Goal: Task Accomplishment & Management: Use online tool/utility

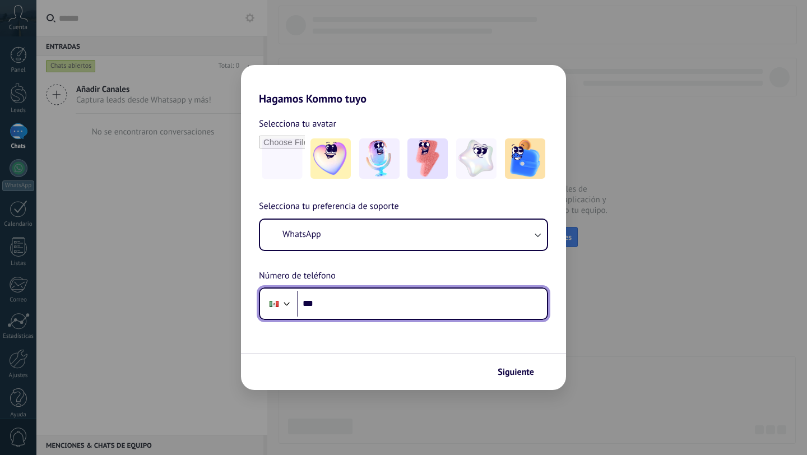
click at [324, 300] on input "***" at bounding box center [422, 304] width 250 height 26
click at [380, 305] on input "******" at bounding box center [422, 304] width 250 height 26
type input "**********"
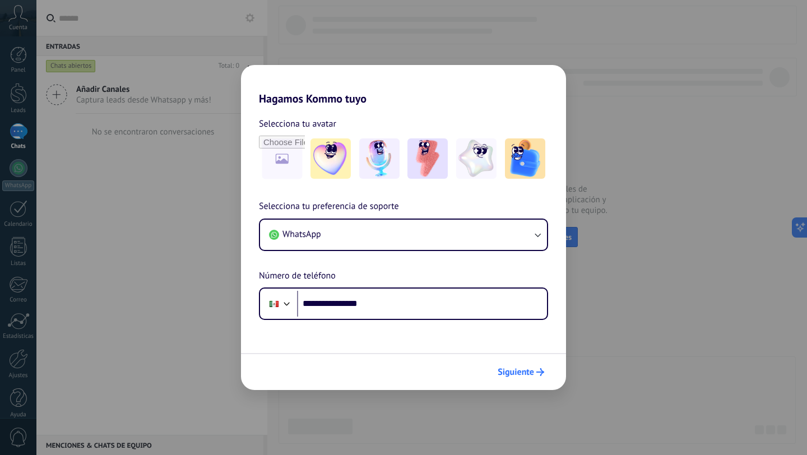
click at [523, 375] on span "Siguiente" at bounding box center [516, 372] width 36 height 8
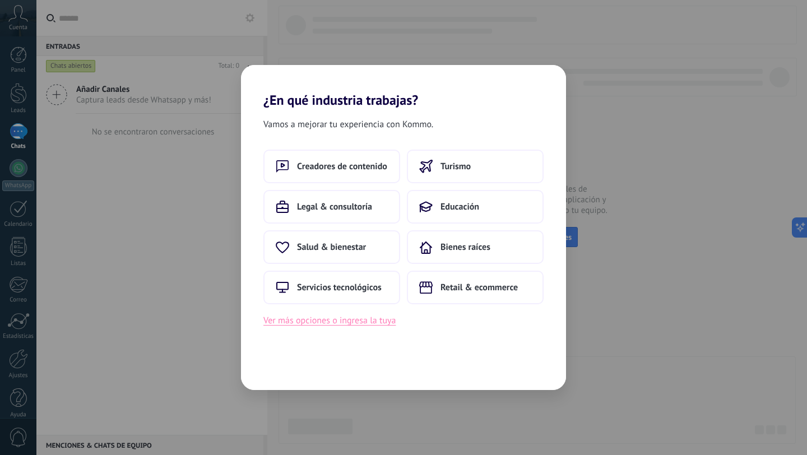
click at [351, 320] on button "Ver más opciones o ingresa la tuya" at bounding box center [329, 320] width 132 height 15
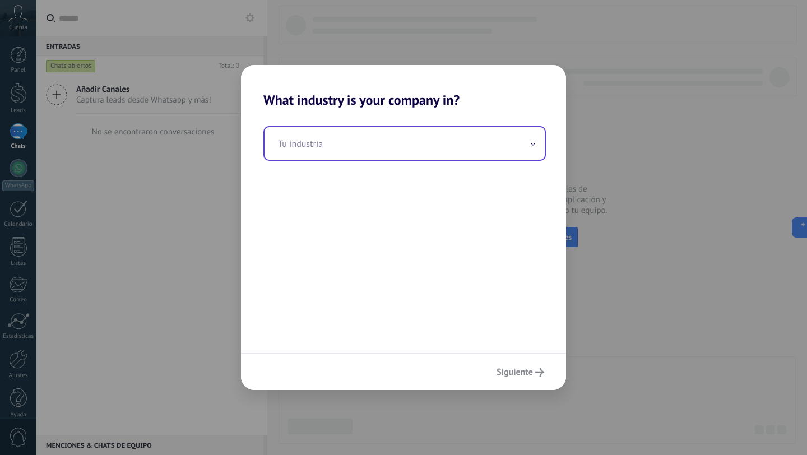
click at [351, 145] on input "text" at bounding box center [404, 143] width 280 height 32
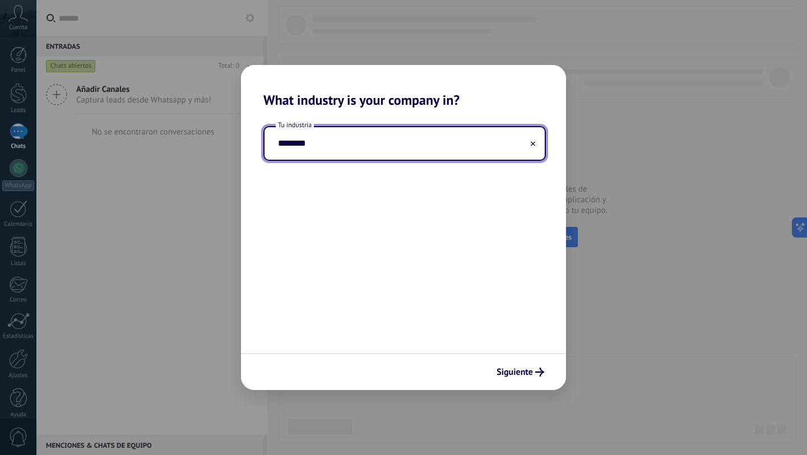
type input "********"
click at [526, 363] on button "Siguiente" at bounding box center [520, 372] width 58 height 19
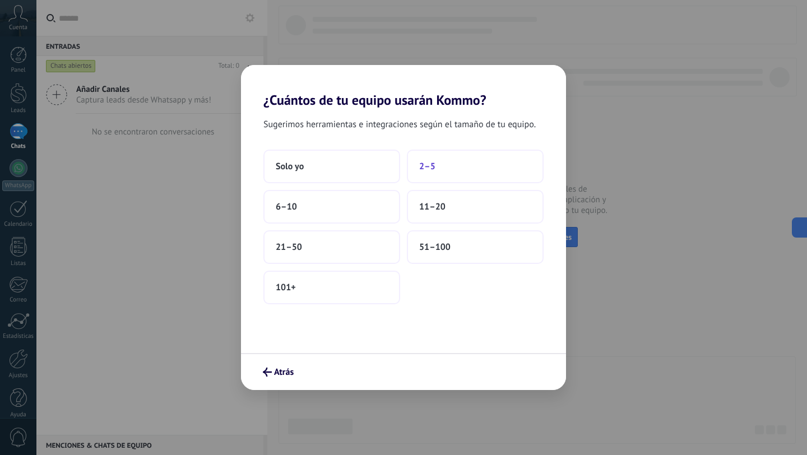
click at [454, 159] on button "2–5" at bounding box center [475, 167] width 137 height 34
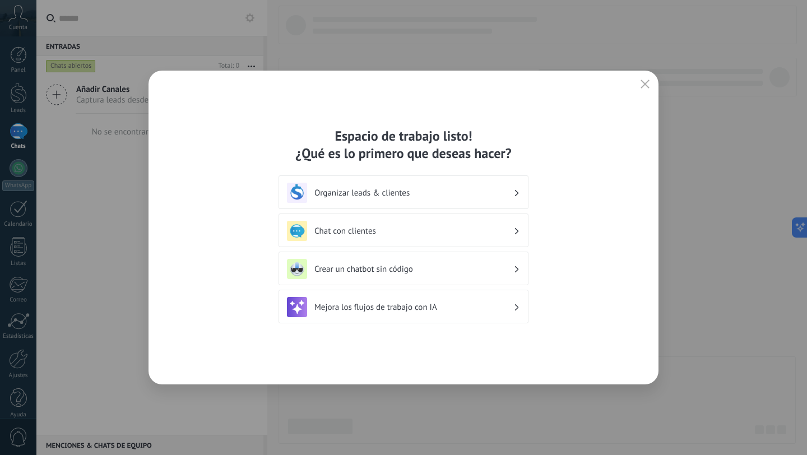
click at [417, 187] on div "Organizar leads & clientes" at bounding box center [403, 193] width 233 height 20
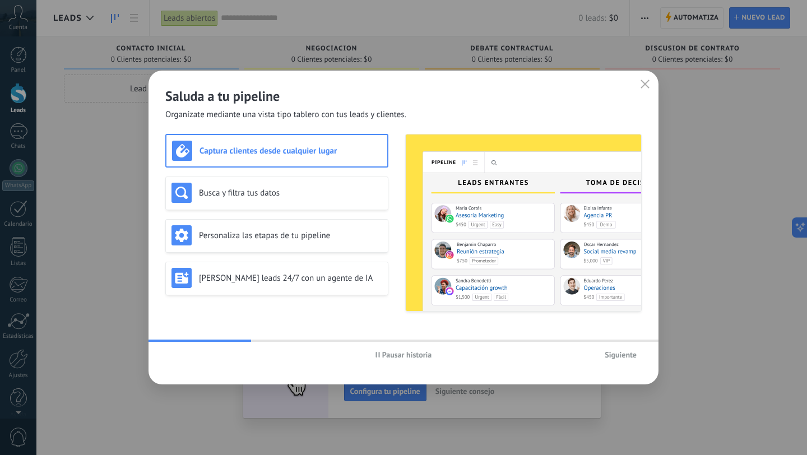
click at [614, 351] on span "Siguiente" at bounding box center [621, 355] width 32 height 8
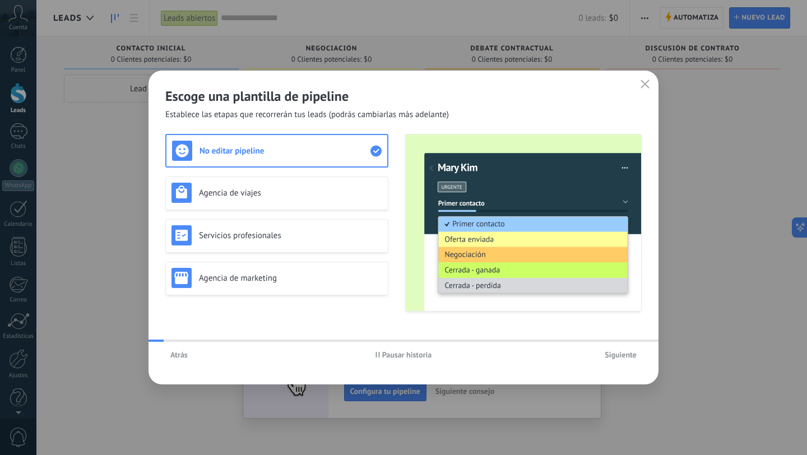
click at [614, 351] on span "Siguiente" at bounding box center [621, 355] width 32 height 8
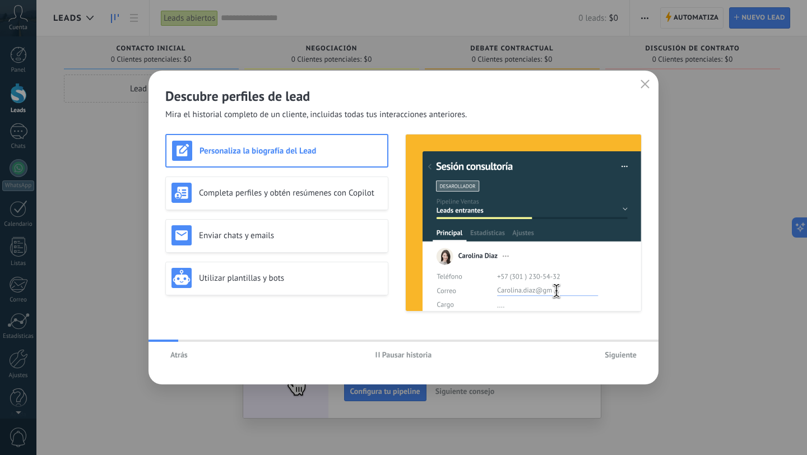
click at [614, 351] on span "Siguiente" at bounding box center [621, 355] width 32 height 8
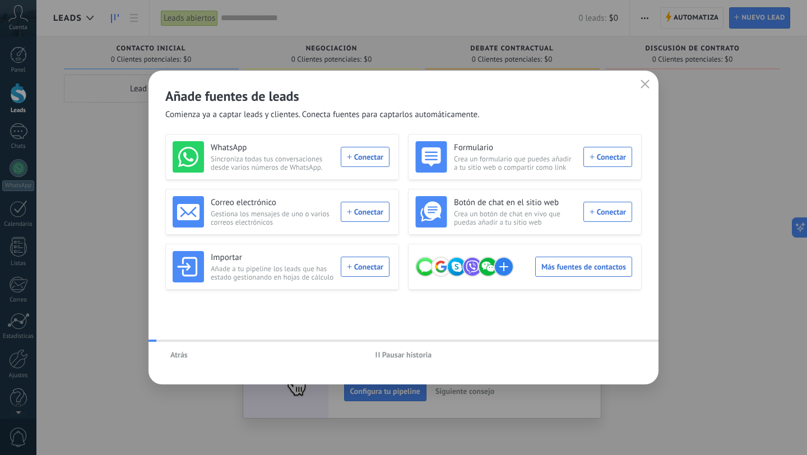
click at [614, 351] on div "Atrás Pausar historia" at bounding box center [403, 355] width 510 height 26
click at [641, 87] on use "button" at bounding box center [645, 84] width 8 height 8
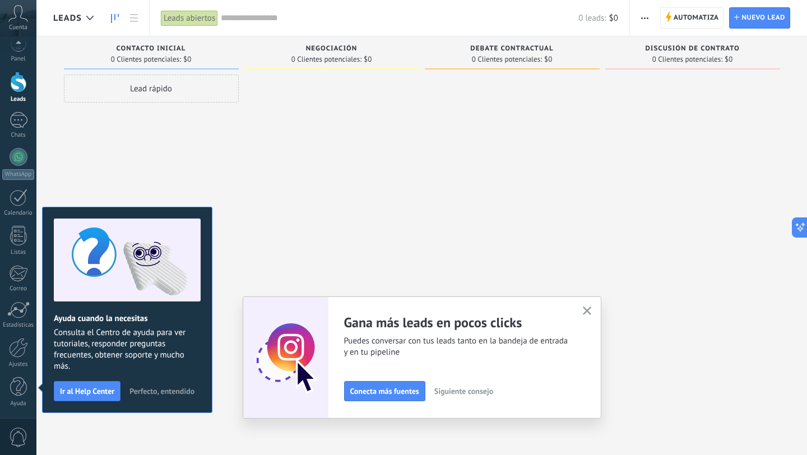
click at [142, 388] on span "Perfecto, entendido" at bounding box center [161, 391] width 65 height 8
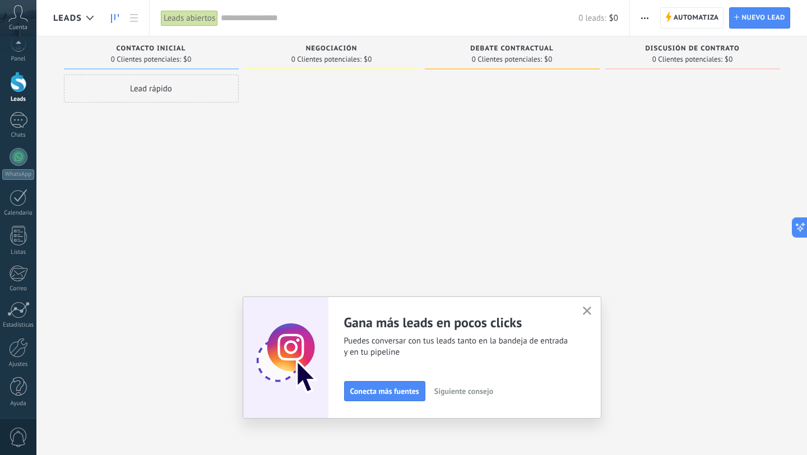
click at [591, 311] on button "button" at bounding box center [587, 311] width 14 height 15
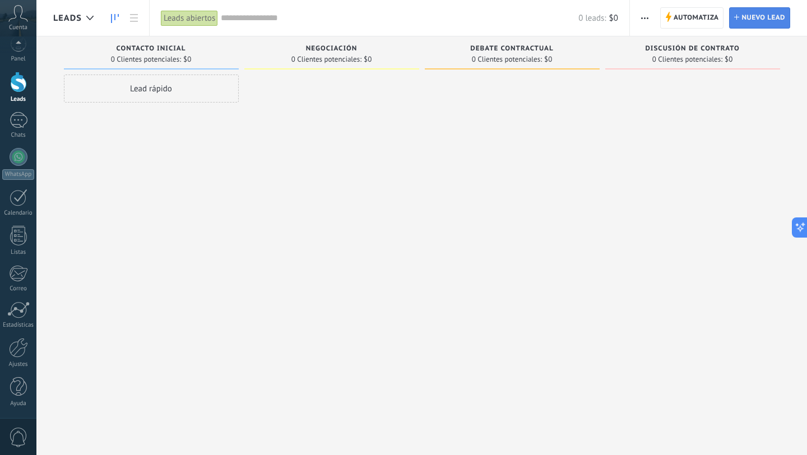
click at [733, 19] on link "Lead Nuevo lead" at bounding box center [759, 17] width 61 height 21
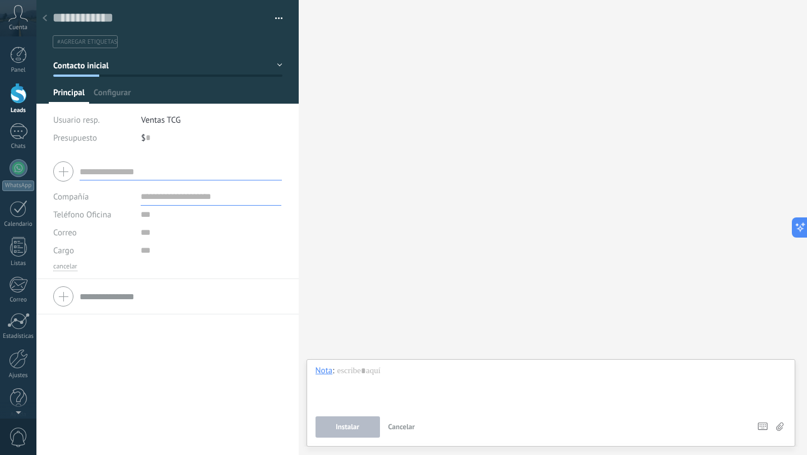
click at [45, 16] on icon at bounding box center [45, 18] width 4 height 7
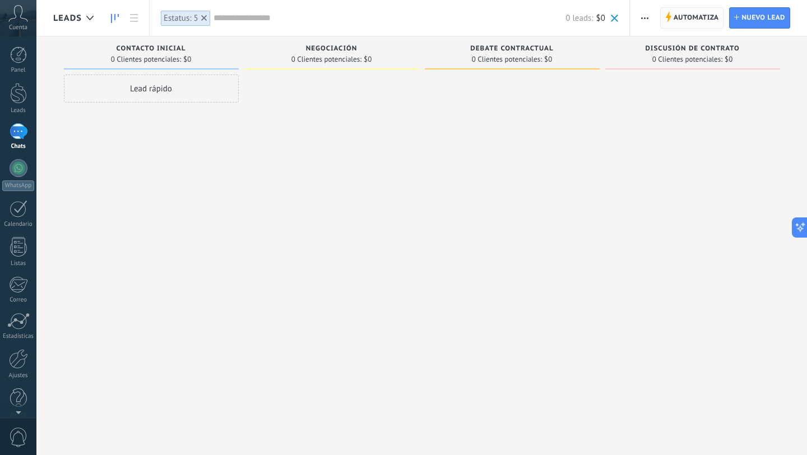
click at [680, 13] on span "Automatiza" at bounding box center [696, 18] width 45 height 20
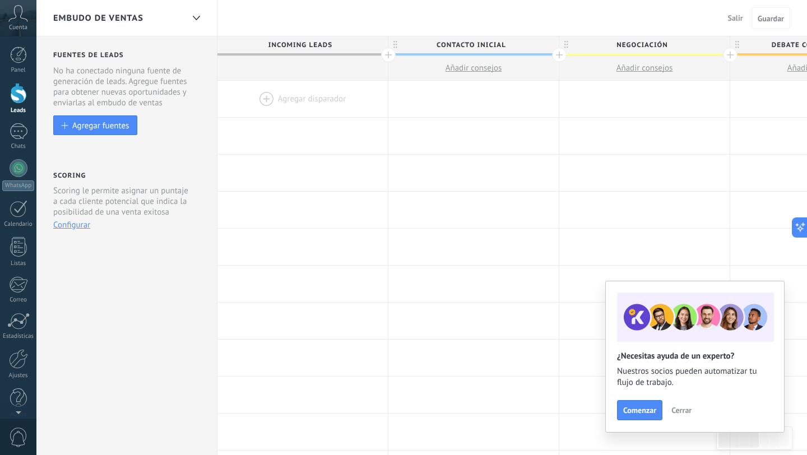
click at [386, 55] on div at bounding box center [388, 55] width 15 height 15
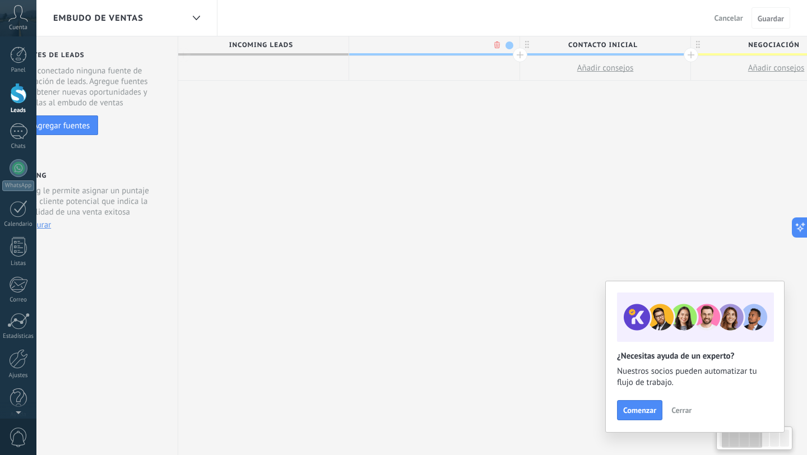
scroll to position [0, 83]
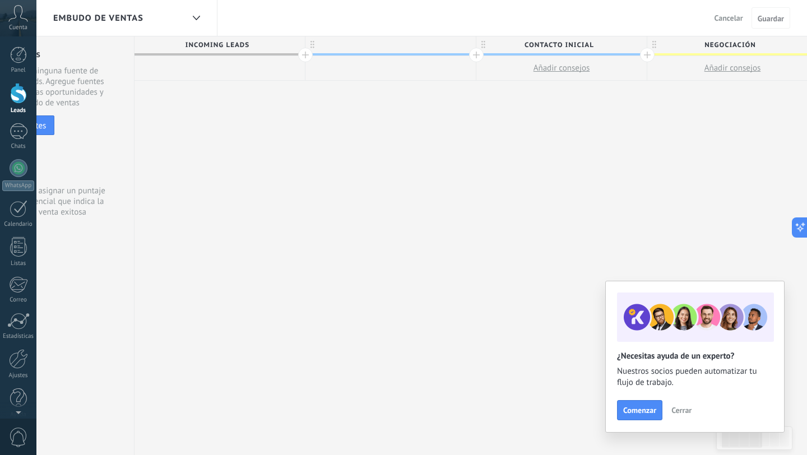
click at [432, 53] on div at bounding box center [390, 44] width 170 height 17
click at [470, 44] on div at bounding box center [387, 44] width 165 height 17
click at [425, 47] on div at bounding box center [390, 44] width 170 height 17
type input "**********"
click at [466, 43] on span at bounding box center [466, 45] width 8 height 8
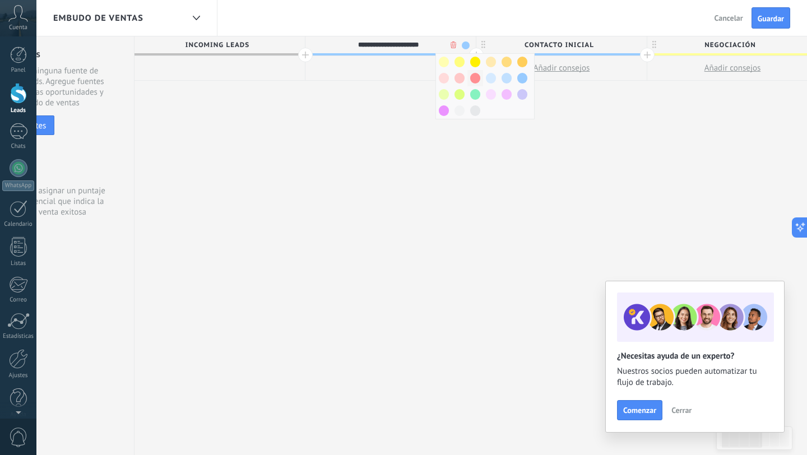
click at [474, 76] on span at bounding box center [475, 78] width 10 height 11
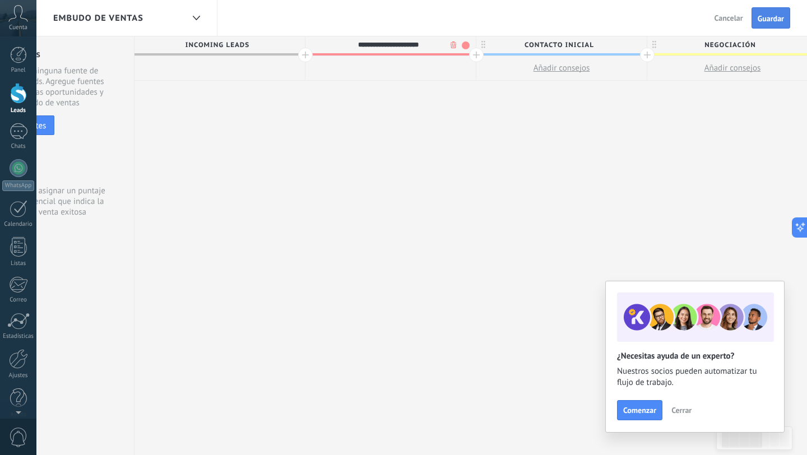
click at [765, 12] on button "Guardar" at bounding box center [770, 17] width 39 height 21
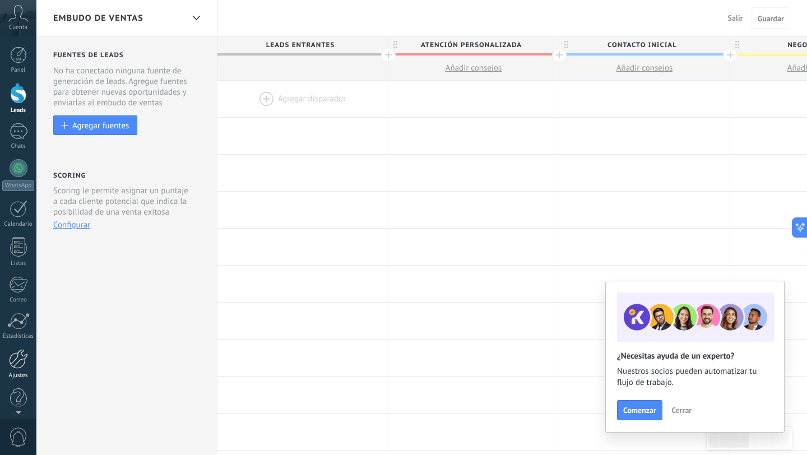
click at [23, 359] on div at bounding box center [18, 359] width 19 height 20
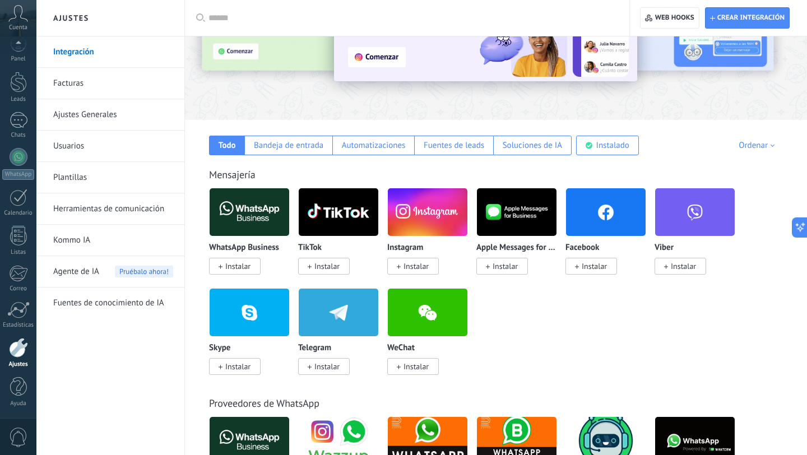
scroll to position [104, 0]
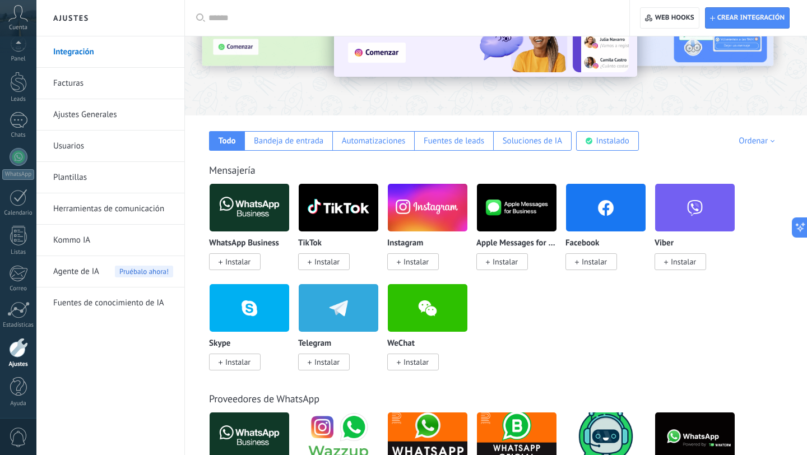
click at [236, 259] on span "Instalar" at bounding box center [237, 262] width 25 height 10
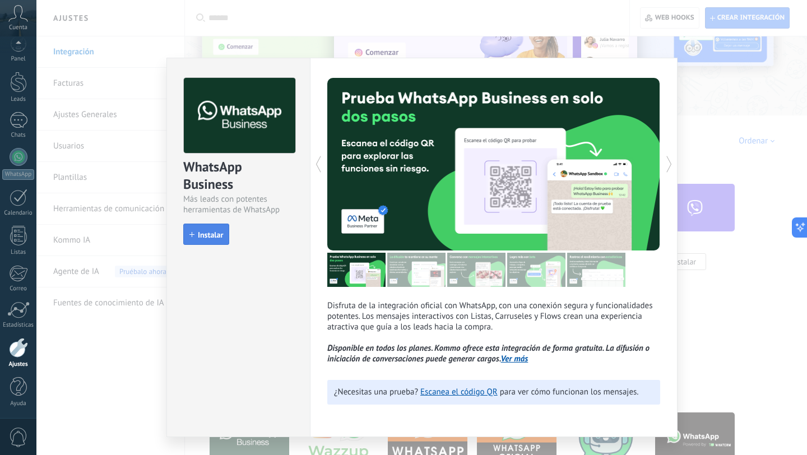
click at [210, 234] on span "Instalar" at bounding box center [210, 235] width 25 height 8
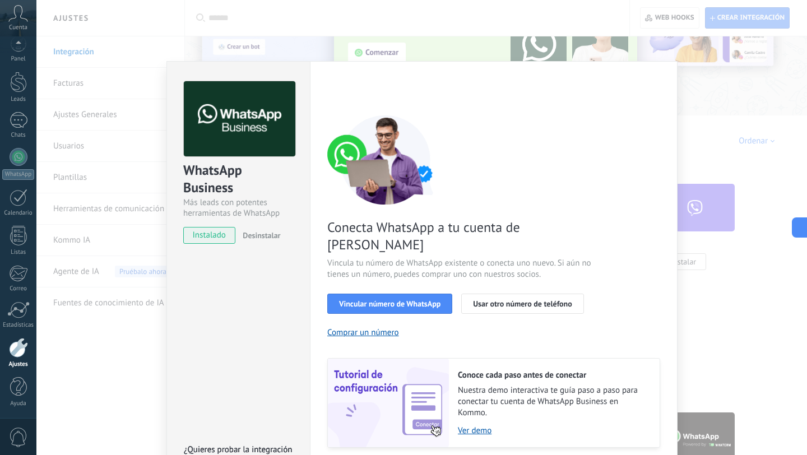
scroll to position [25, 0]
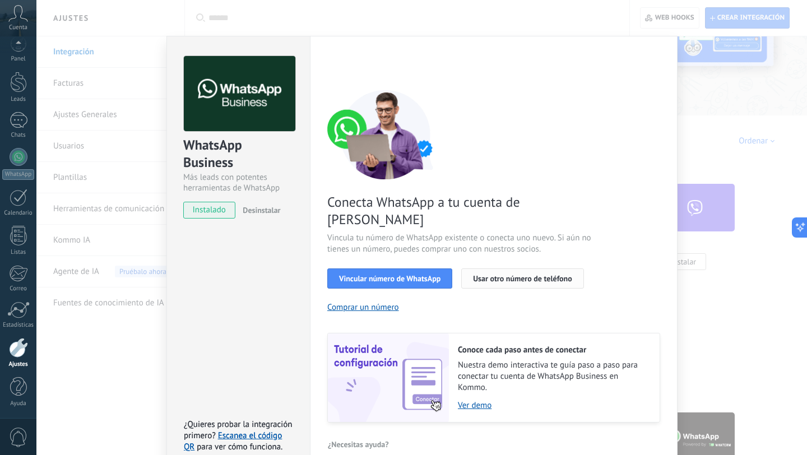
click at [494, 275] on span "Usar otro número de teléfono" at bounding box center [522, 279] width 99 height 8
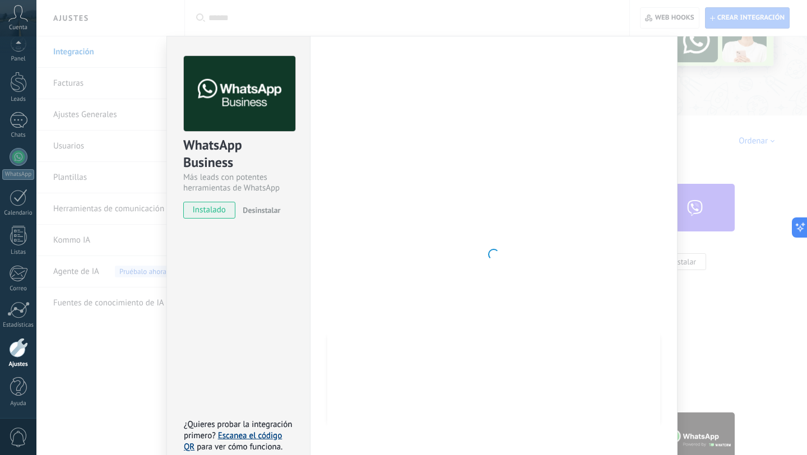
click at [245, 430] on link "Escanea el código QR" at bounding box center [233, 441] width 98 height 22
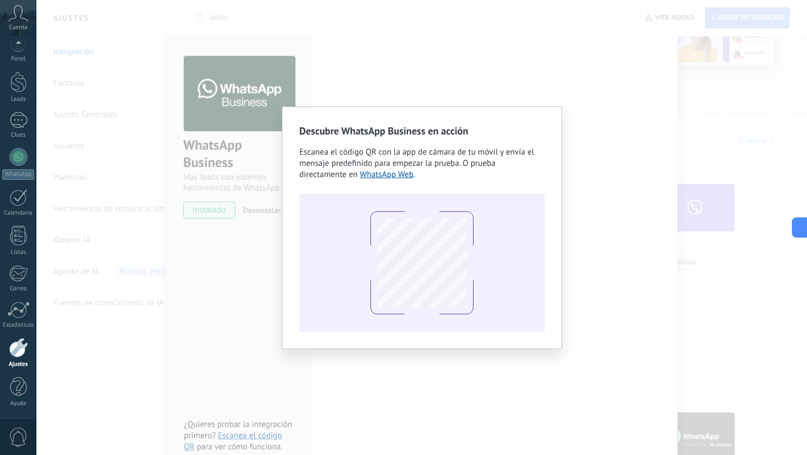
click at [581, 93] on div "Descubre WhatsApp Business en acción Escanea el código QR con la app de cámara …" at bounding box center [421, 227] width 770 height 455
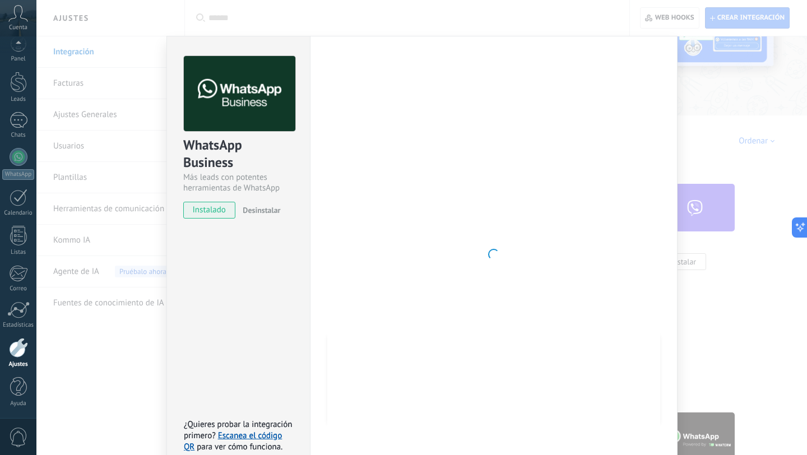
click at [88, 309] on div "WhatsApp Business Más leads con potentes herramientas de WhatsApp instalado Des…" at bounding box center [421, 227] width 770 height 455
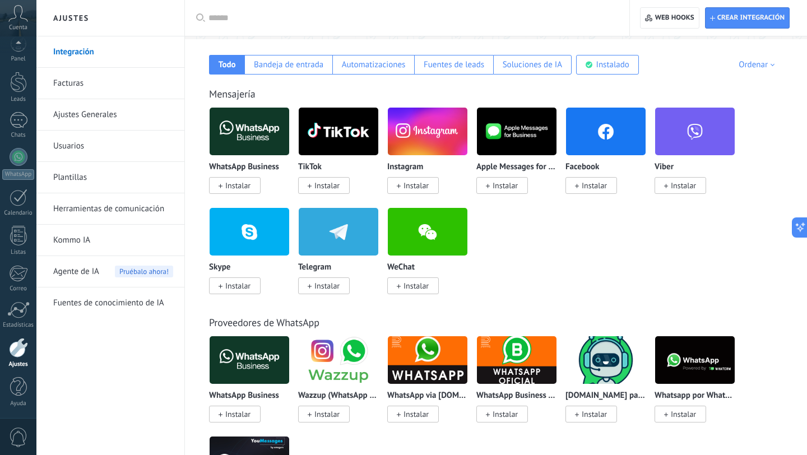
scroll to position [188, 0]
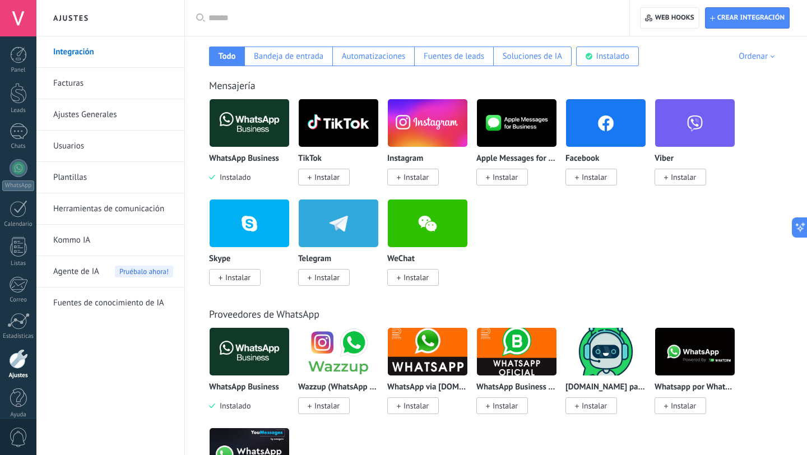
click at [590, 177] on span "Instalar" at bounding box center [594, 177] width 25 height 10
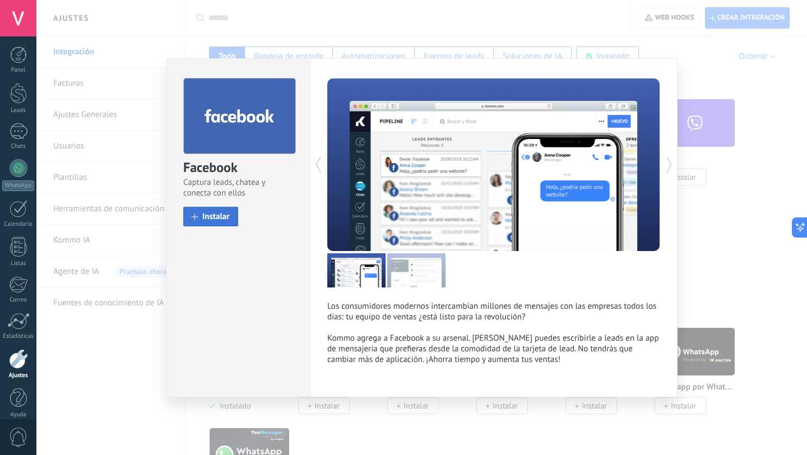
click at [222, 216] on span "Instalar" at bounding box center [215, 216] width 27 height 8
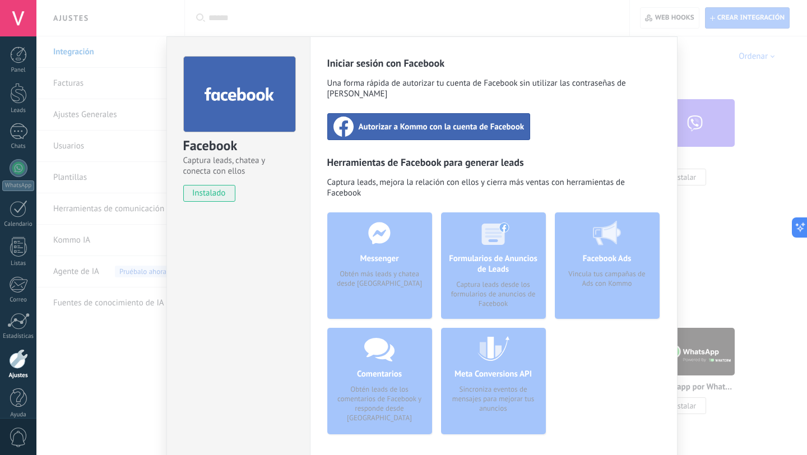
click at [393, 122] on div "Autorizar a Kommo con la cuenta de Facebook" at bounding box center [428, 126] width 203 height 27
